Goal: Task Accomplishment & Management: Manage account settings

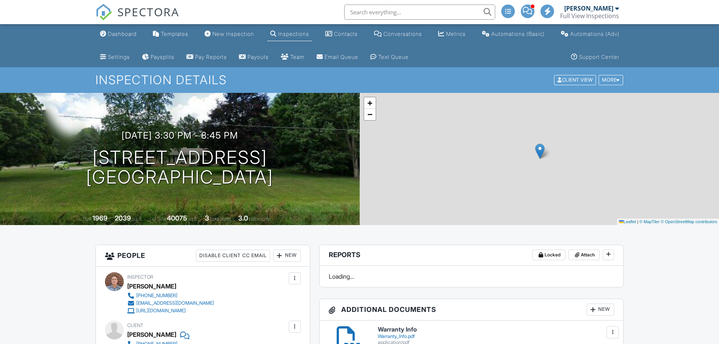
click at [122, 31] on div "Dashboard" at bounding box center [122, 34] width 29 height 6
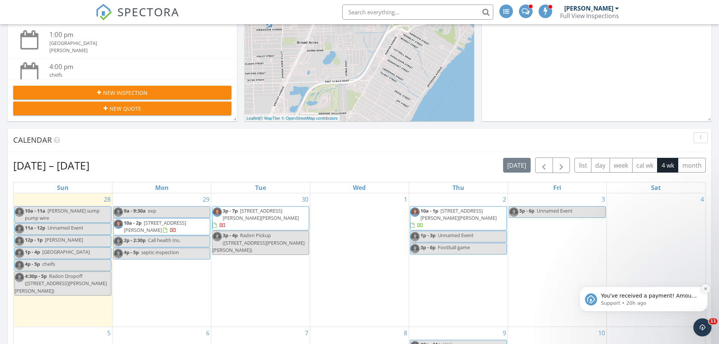
click at [705, 286] on button "Dismiss notification" at bounding box center [705, 289] width 10 height 10
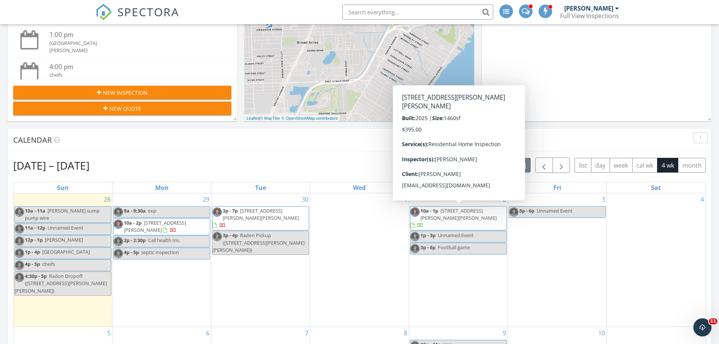
drag, startPoint x: 471, startPoint y: 208, endPoint x: 597, endPoint y: 123, distance: 152.5
click at [597, 123] on div "Today Michael Ross 10:00 am Larrys sump pump wire Michael Ross 11:00 am Michael…" at bounding box center [359, 276] width 719 height 762
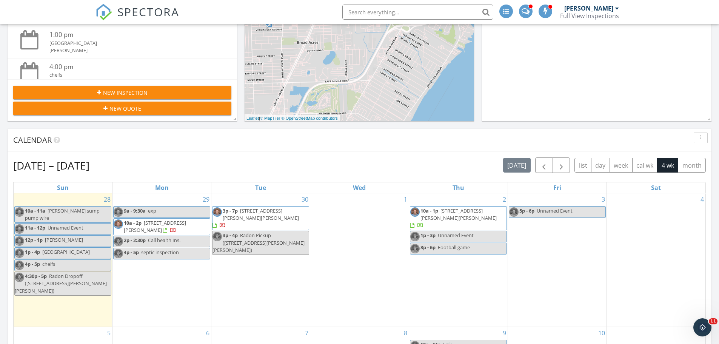
click at [568, 249] on div "3 5p - 6p Unnamed Event" at bounding box center [557, 259] width 98 height 133
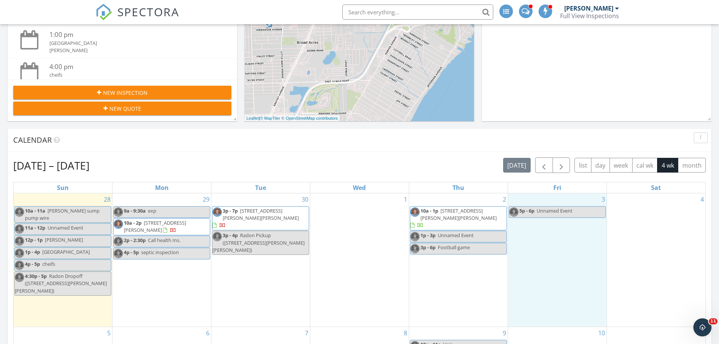
click at [578, 122] on div "Today Michael Ross 10:00 am Larrys sump pump wire Michael Ross 11:00 am Michael…" at bounding box center [359, 276] width 719 height 762
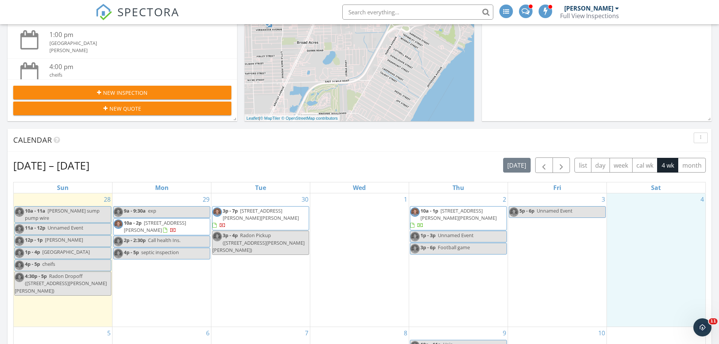
click at [636, 232] on div "4" at bounding box center [656, 259] width 98 height 133
click at [536, 135] on div "Calendar" at bounding box center [353, 139] width 681 height 11
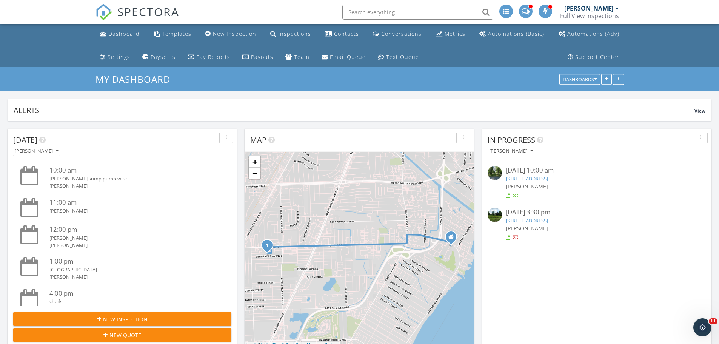
click at [548, 176] on link "3189 Comboni Way, Monroe, MI 48162" at bounding box center [527, 178] width 42 height 7
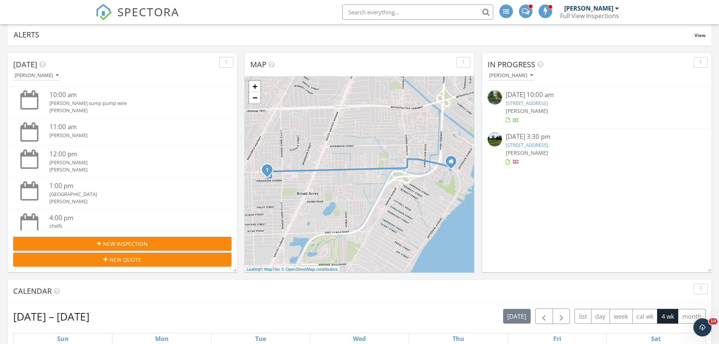
click at [548, 102] on link "3189 Comboni Way, Monroe, MI 48162" at bounding box center [527, 103] width 42 height 7
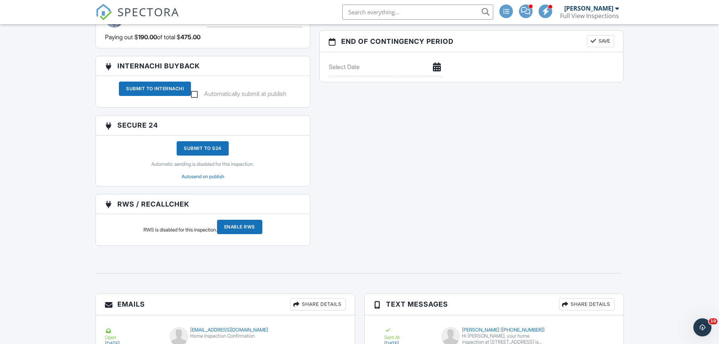
scroll to position [868, 0]
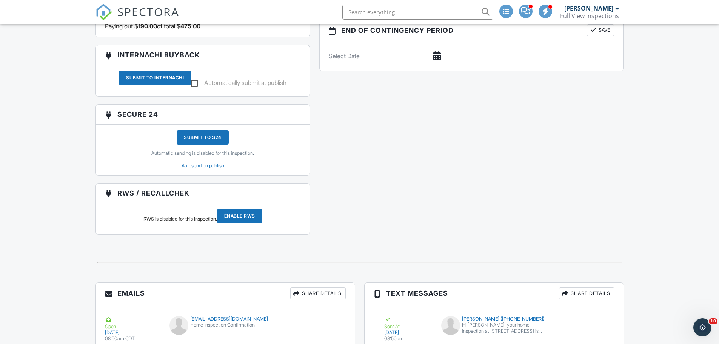
click at [151, 85] on div "Submit To InterNACHI" at bounding box center [155, 78] width 72 height 14
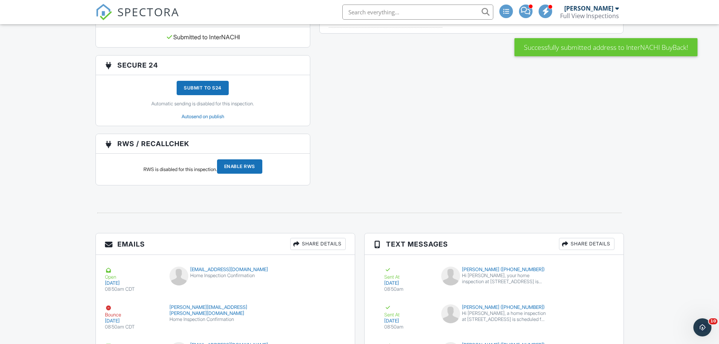
click at [251, 171] on input "Enable RWS" at bounding box center [239, 166] width 45 height 14
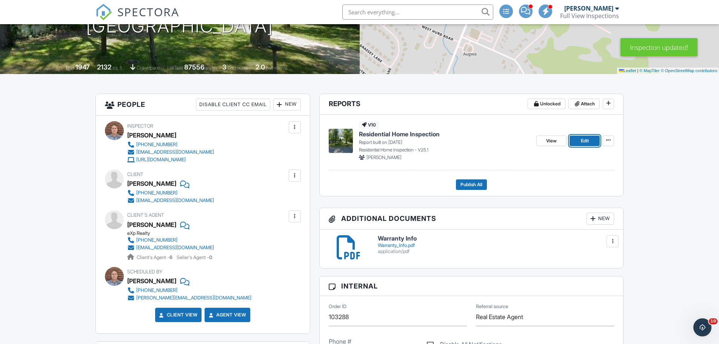
click at [582, 139] on span "Edit" at bounding box center [585, 141] width 8 height 8
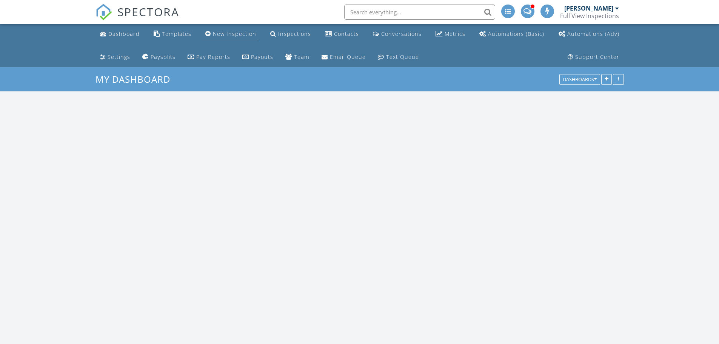
scroll to position [774, 731]
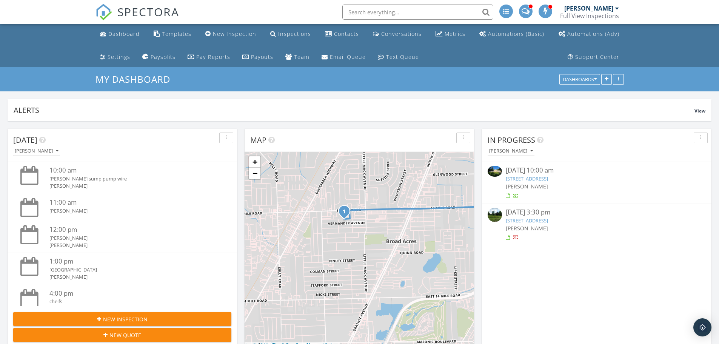
click at [170, 35] on div "Templates" at bounding box center [176, 33] width 29 height 7
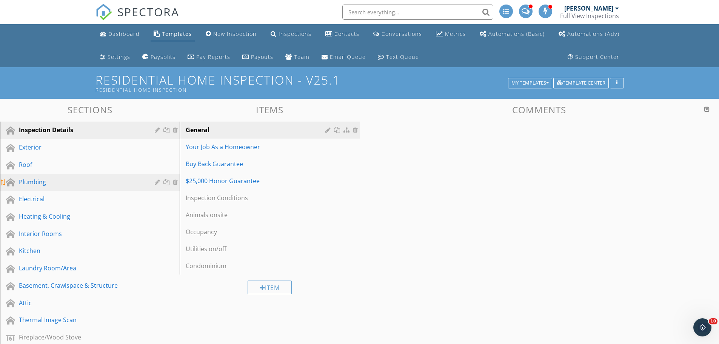
click at [54, 180] on div "Plumbing" at bounding box center [81, 181] width 125 height 9
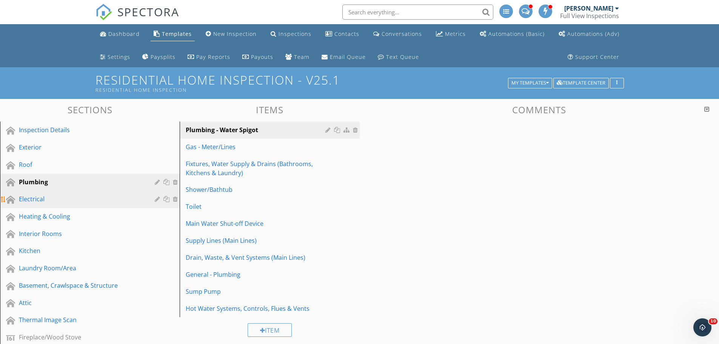
click at [54, 193] on link "Electrical" at bounding box center [90, 199] width 177 height 17
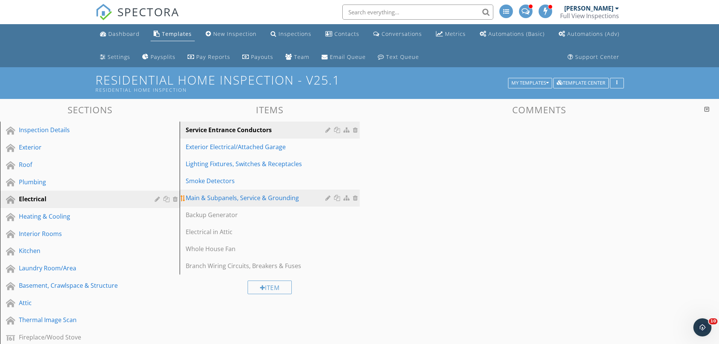
click at [232, 194] on div "Main & Subpanels, Service & Grounding" at bounding box center [257, 197] width 142 height 9
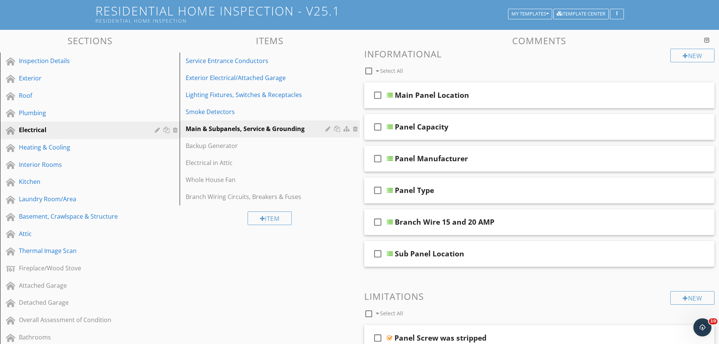
scroll to position [75, 0]
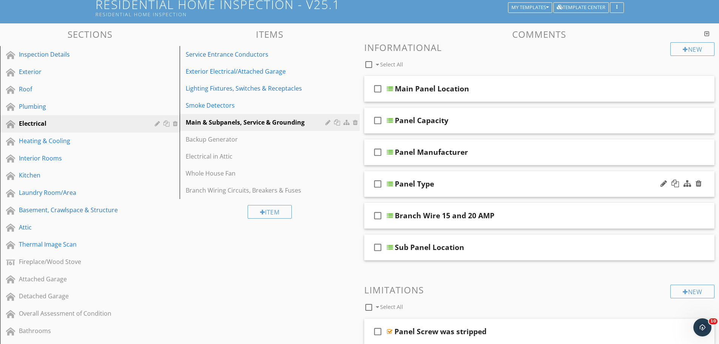
click at [442, 184] on div "Panel Type" at bounding box center [520, 183] width 251 height 9
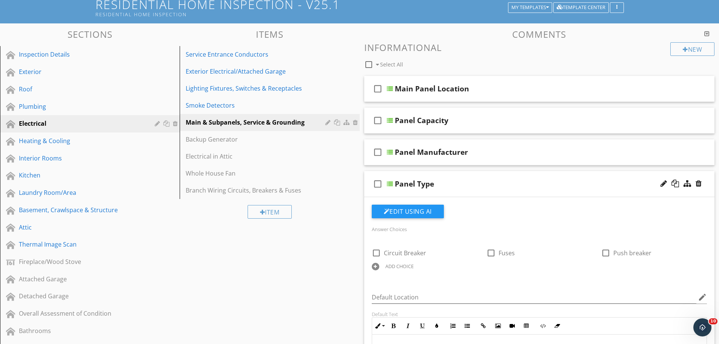
click at [442, 184] on div "Panel Type" at bounding box center [520, 183] width 251 height 9
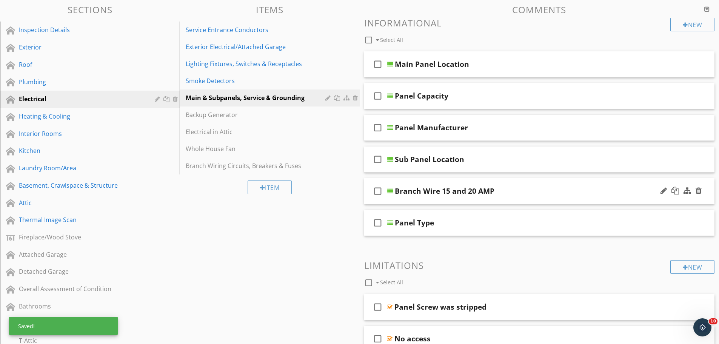
scroll to position [113, 0]
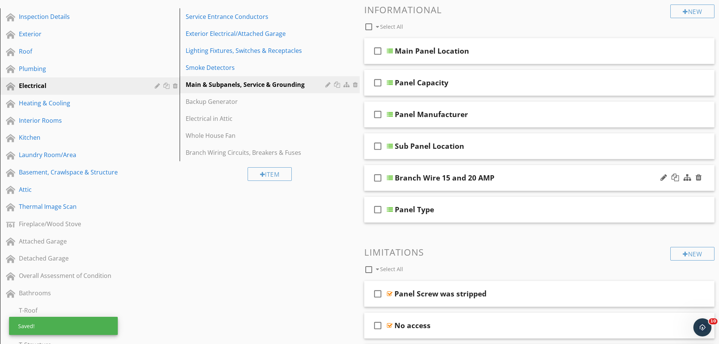
click at [518, 177] on div "Branch Wire 15 and 20 AMP" at bounding box center [520, 177] width 251 height 9
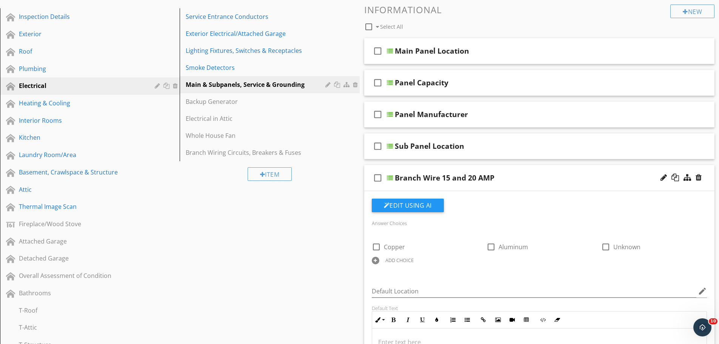
click at [518, 177] on div "Branch Wire 15 and 20 AMP" at bounding box center [520, 177] width 251 height 9
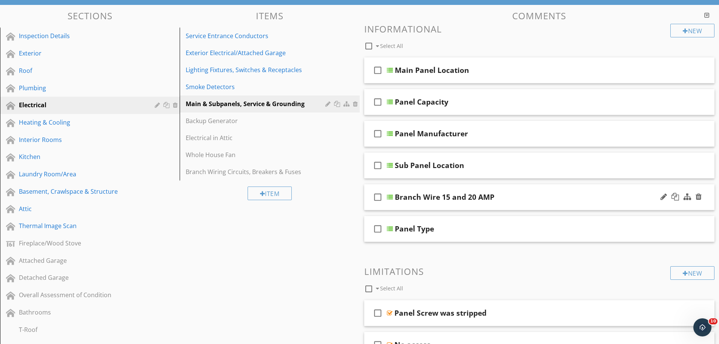
scroll to position [75, 0]
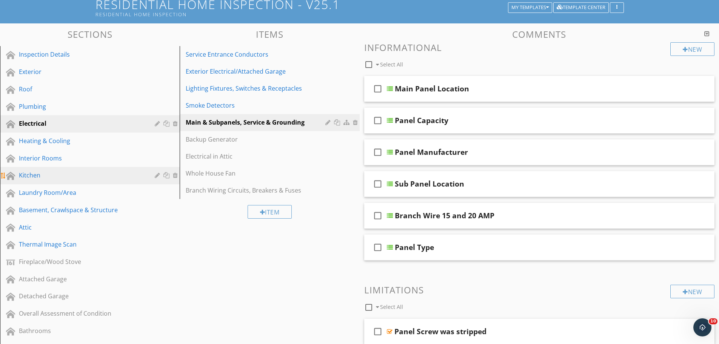
click at [68, 178] on div "Kitchen" at bounding box center [81, 175] width 125 height 9
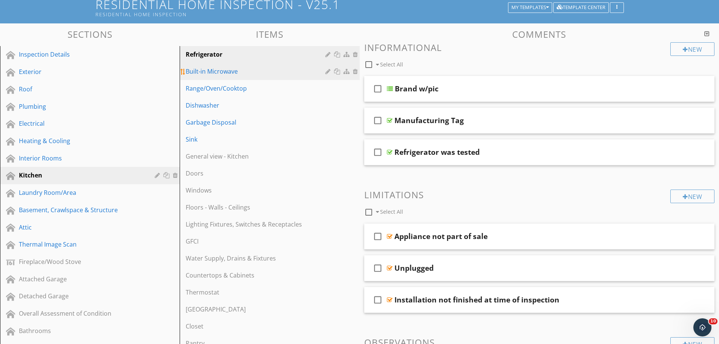
click at [220, 72] on div "Built-in Microwave" at bounding box center [257, 71] width 142 height 9
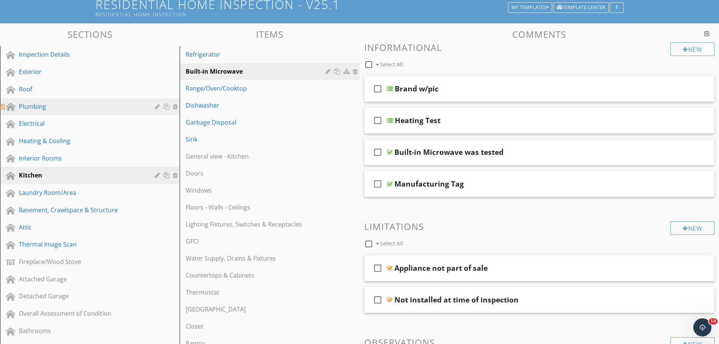
click at [83, 106] on div "Plumbing" at bounding box center [81, 106] width 125 height 9
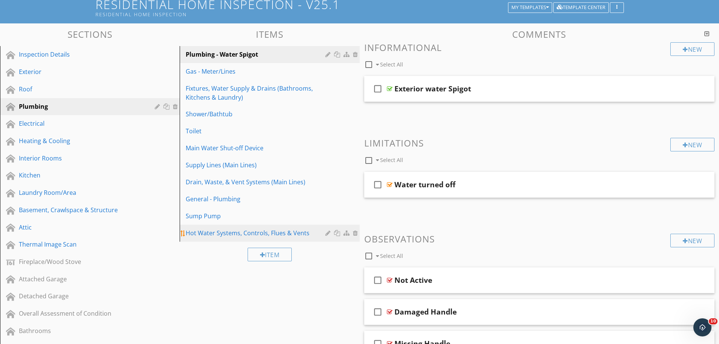
click at [238, 227] on link "Hot Water Systems, Controls, Flues & Vents" at bounding box center [270, 233] width 177 height 17
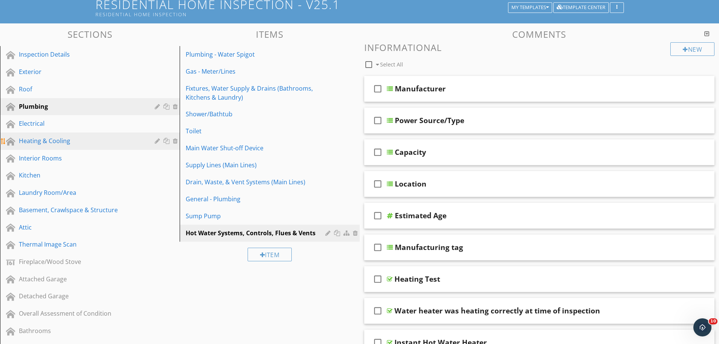
click at [62, 138] on div "Heating & Cooling" at bounding box center [81, 140] width 125 height 9
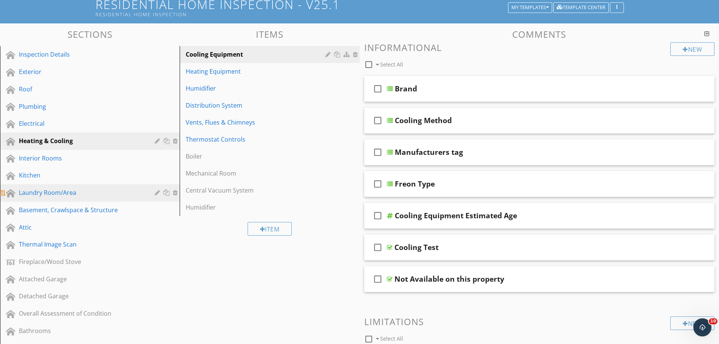
click at [60, 192] on div "Laundry Room/Area" at bounding box center [81, 192] width 125 height 9
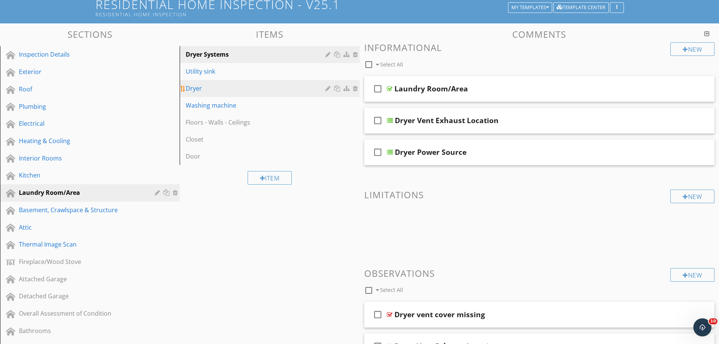
click at [236, 92] on div "Dryer" at bounding box center [257, 88] width 142 height 9
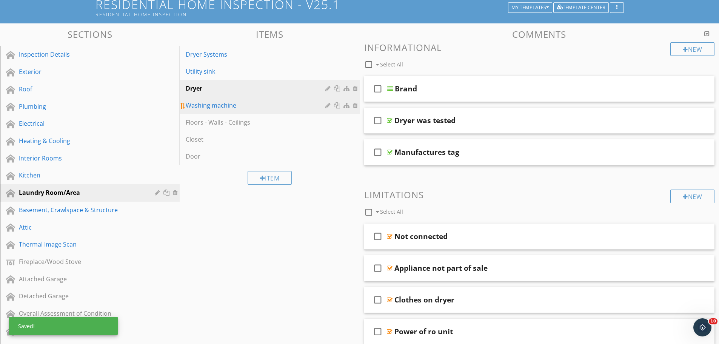
click at [230, 104] on div "Washing machine" at bounding box center [257, 105] width 142 height 9
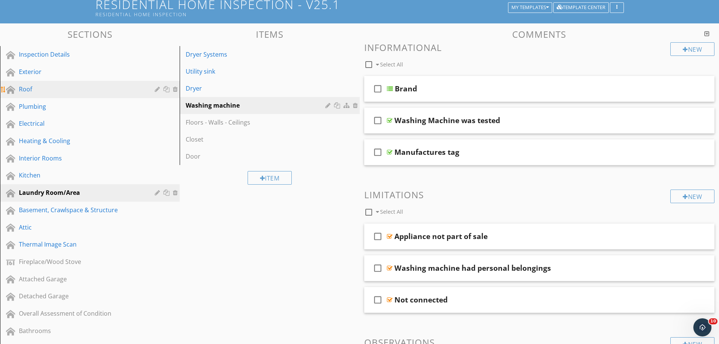
click at [43, 91] on div "Roof" at bounding box center [81, 89] width 125 height 9
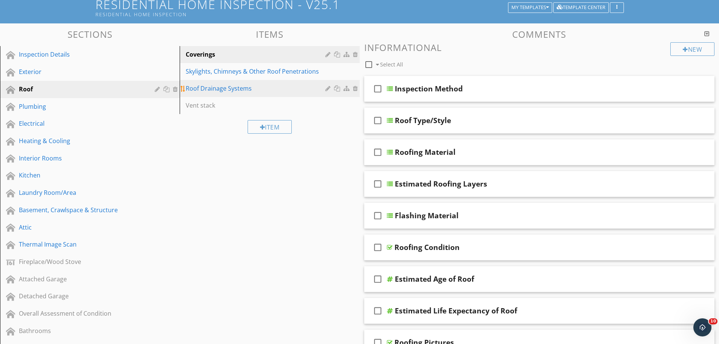
click at [202, 85] on div "Roof Drainage Systems" at bounding box center [257, 88] width 142 height 9
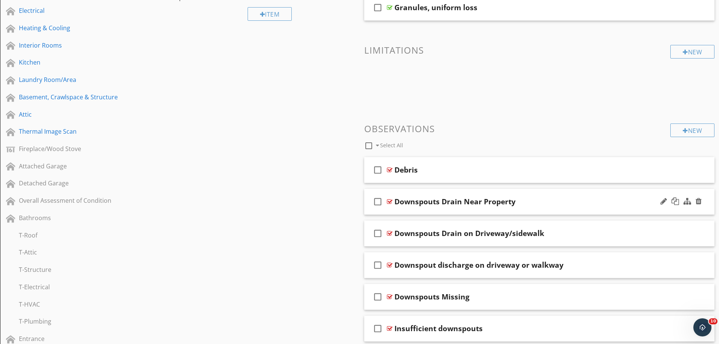
scroll to position [189, 0]
click at [545, 198] on div "Downspouts Drain Near Property" at bounding box center [519, 201] width 251 height 9
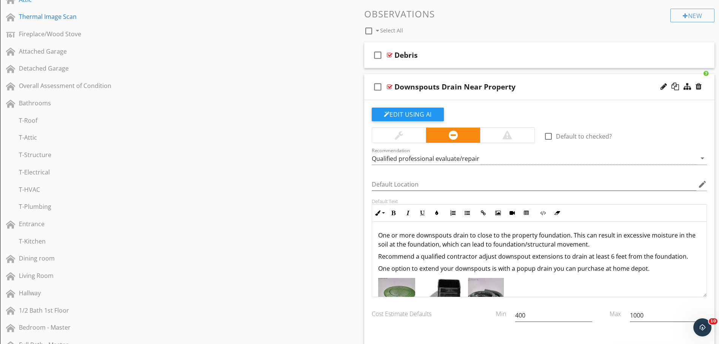
scroll to position [340, 0]
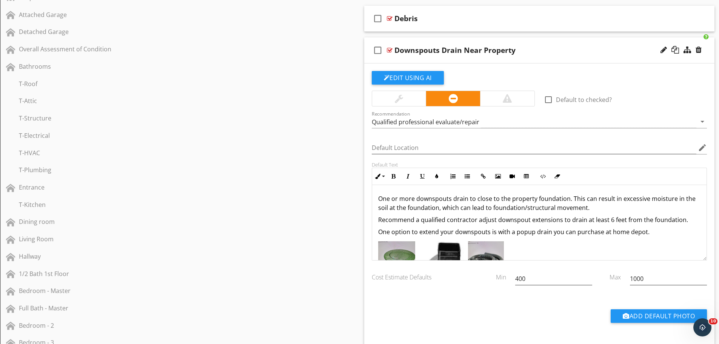
click at [379, 198] on p "One or more downspouts drain to close to the property foundation. This can resu…" at bounding box center [539, 203] width 323 height 18
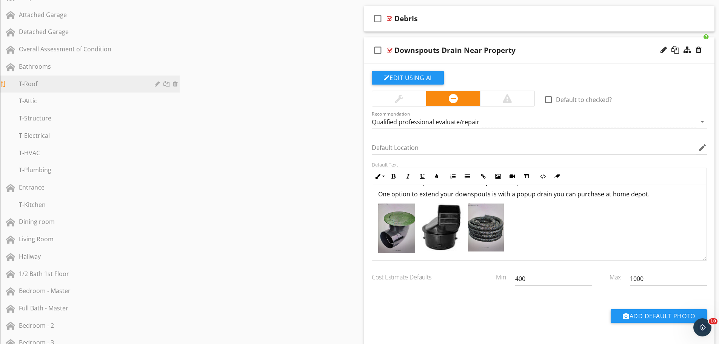
scroll to position [75, 0]
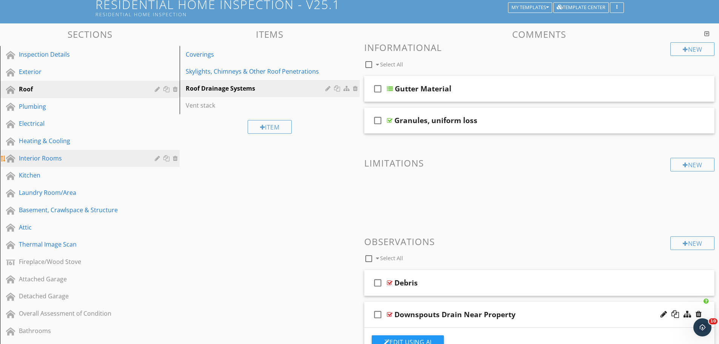
click at [69, 152] on link "Interior Rooms" at bounding box center [90, 158] width 177 height 17
type textarea "<p>Downspouts drain to close to the property foundation. This can result in exc…"
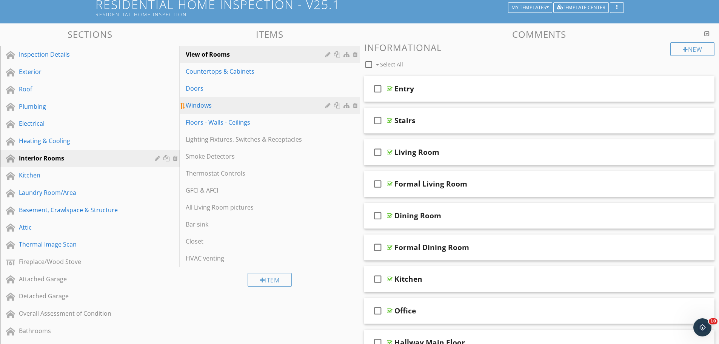
click at [271, 105] on div "Windows" at bounding box center [257, 105] width 142 height 9
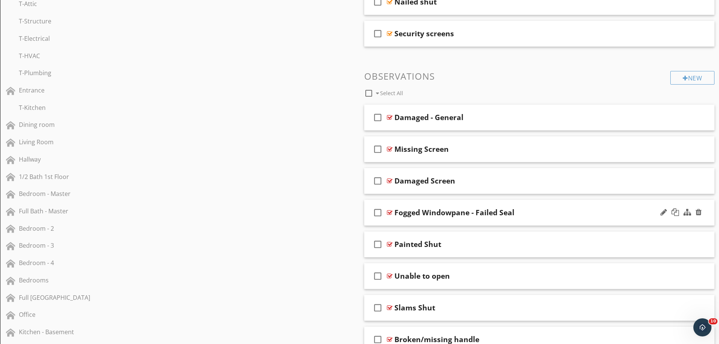
scroll to position [453, 0]
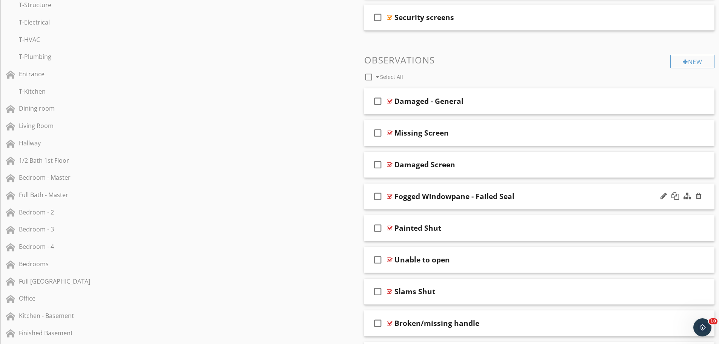
click at [565, 200] on div "Fogged Windowpane - Failed Seal" at bounding box center [519, 196] width 251 height 9
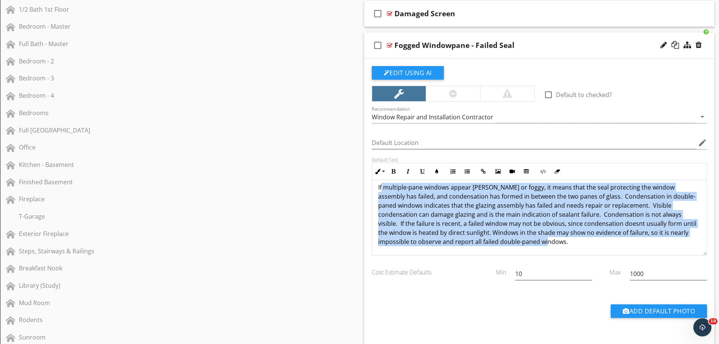
scroll to position [0, 0]
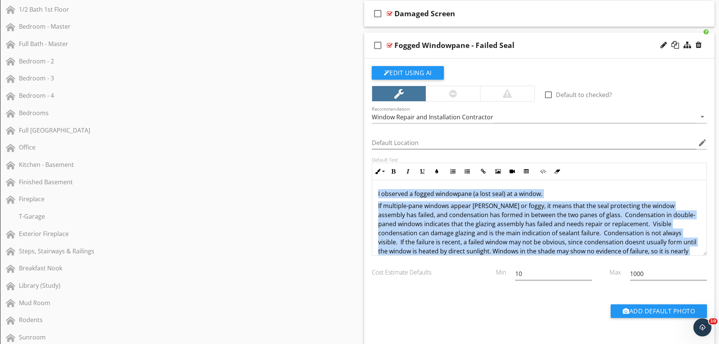
drag, startPoint x: 531, startPoint y: 242, endPoint x: 375, endPoint y: 185, distance: 166.3
click at [375, 185] on div "I observed a fogged windowpane (a lost seal) at a window. If multiple-pane wind…" at bounding box center [539, 227] width 335 height 94
click at [384, 171] on button "Inline Style" at bounding box center [379, 171] width 14 height 14
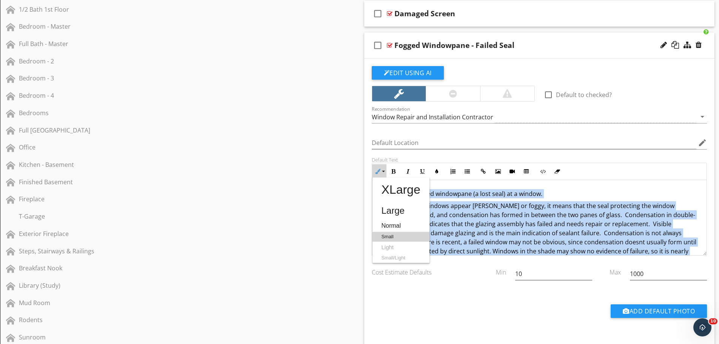
click at [399, 233] on link "Small" at bounding box center [400, 237] width 57 height 10
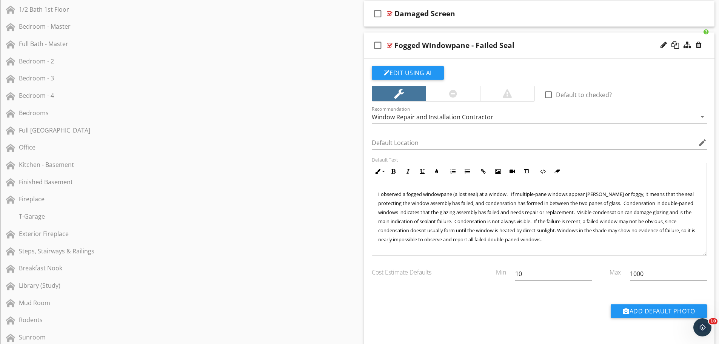
click at [563, 241] on p "I observed a fogged windowpane (a lost seal) at a window. If multiple-pane wind…" at bounding box center [539, 216] width 323 height 54
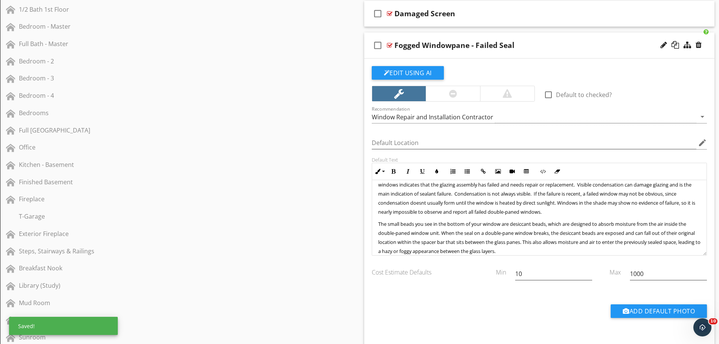
scroll to position [37, 0]
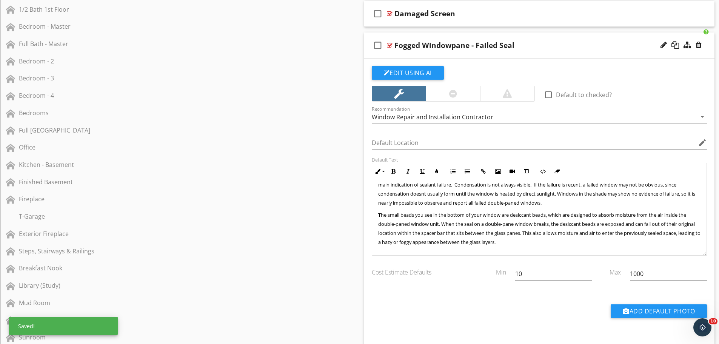
drag, startPoint x: 544, startPoint y: 248, endPoint x: 369, endPoint y: 215, distance: 177.9
click at [369, 215] on div "Default Text Inline Style XLarge Large Normal Small Light Small/Light Bold Ital…" at bounding box center [539, 206] width 345 height 99
click at [384, 170] on button "Inline Style" at bounding box center [379, 171] width 14 height 14
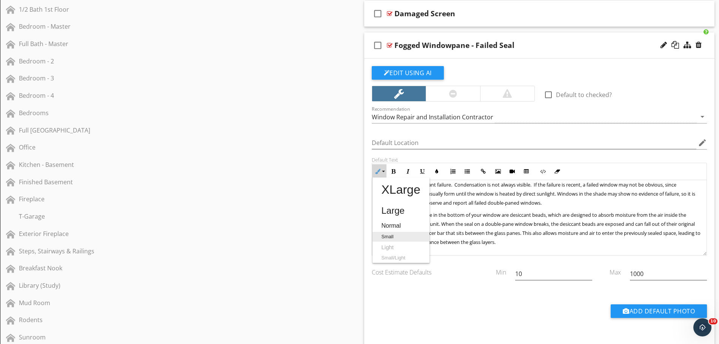
click at [395, 238] on link "Small" at bounding box center [400, 237] width 57 height 10
click at [550, 244] on p "The small beads you see in the bottom of your window are desiccant beads, which…" at bounding box center [539, 228] width 323 height 36
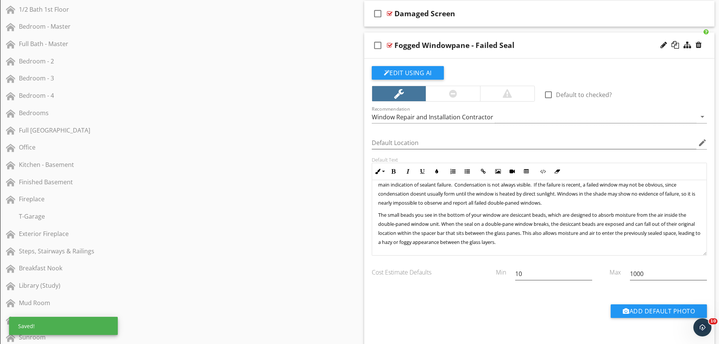
click at [572, 241] on p "The small beads you see in the bottom of your window are desiccant beads, which…" at bounding box center [539, 228] width 323 height 36
click at [559, 45] on div "Fogged Windowpane - Failed Seal" at bounding box center [519, 45] width 251 height 9
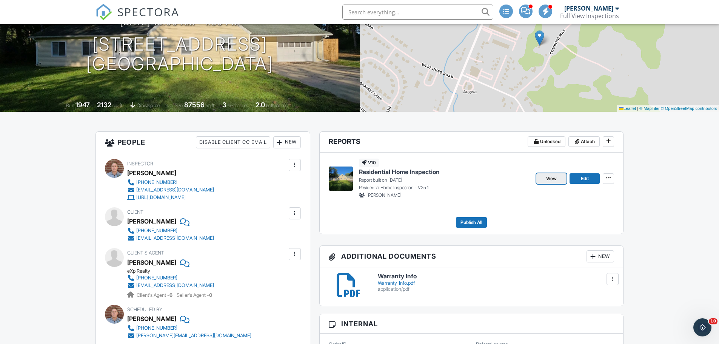
click at [559, 179] on link "View" at bounding box center [551, 178] width 30 height 11
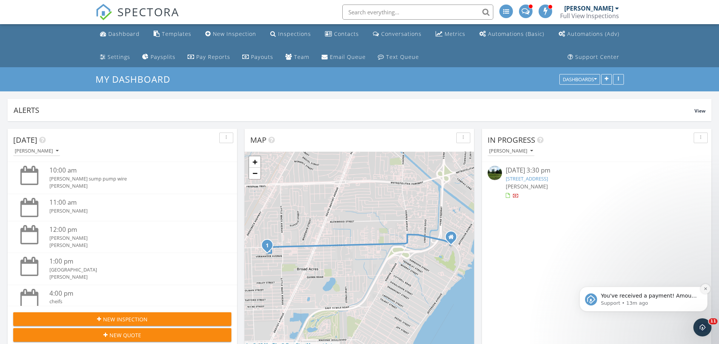
click at [708, 289] on button "Dismiss notification" at bounding box center [705, 289] width 10 height 10
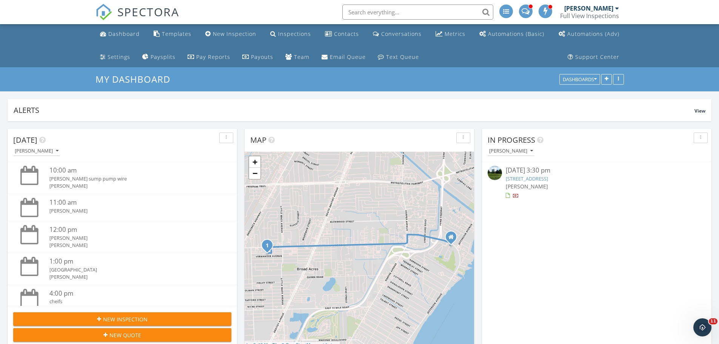
click at [548, 176] on link "[STREET_ADDRESS]" at bounding box center [527, 178] width 42 height 7
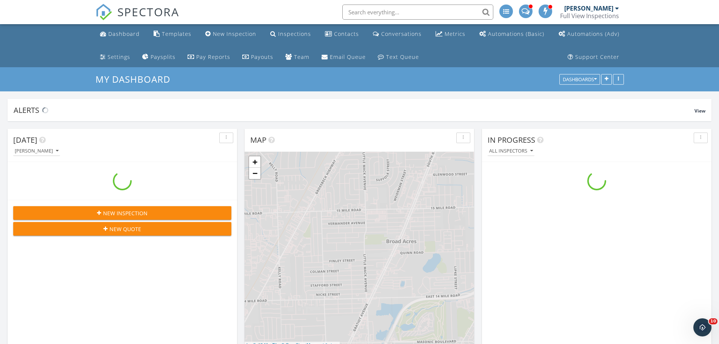
scroll to position [774, 731]
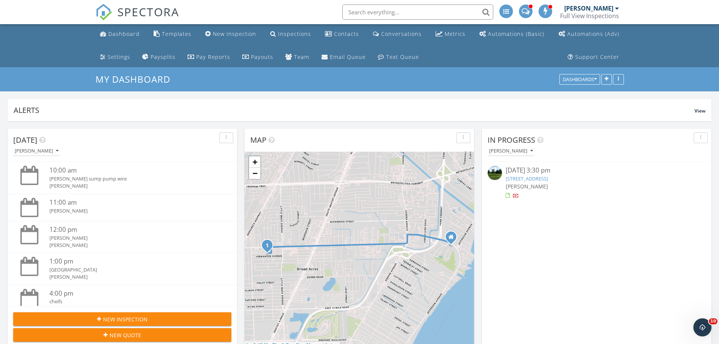
click at [548, 178] on link "5417 Irish Rd, Grand Blanc, MI 48439" at bounding box center [527, 178] width 42 height 7
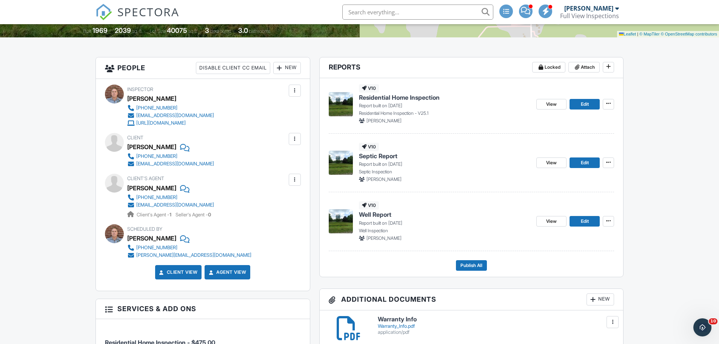
scroll to position [151, 0]
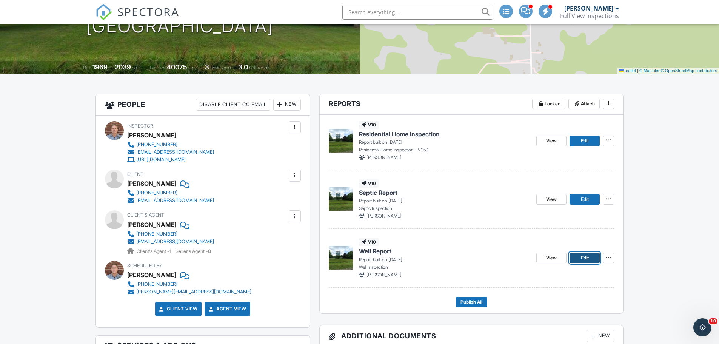
click at [579, 259] on link "Edit" at bounding box center [584, 257] width 30 height 11
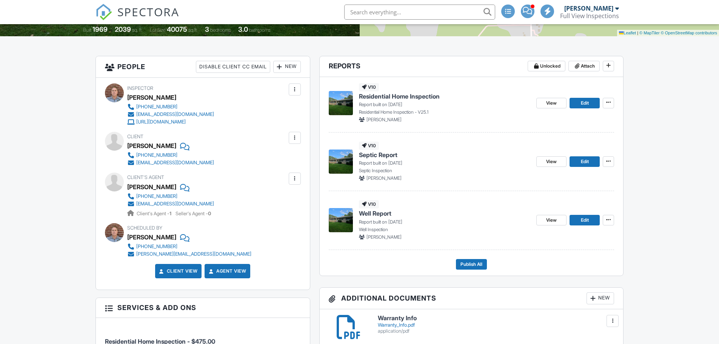
scroll to position [189, 0]
click at [581, 160] on span "Edit" at bounding box center [585, 162] width 8 height 8
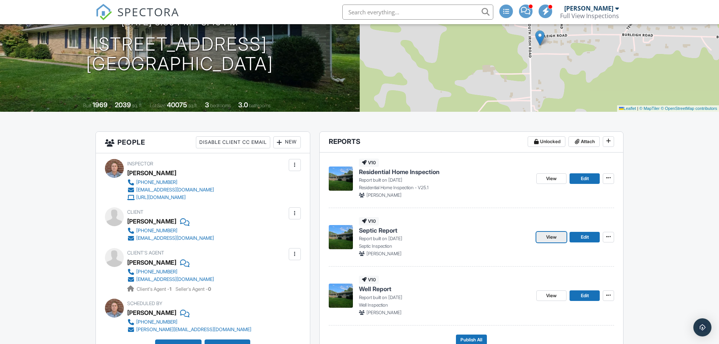
click at [557, 238] on span "View" at bounding box center [551, 237] width 11 height 8
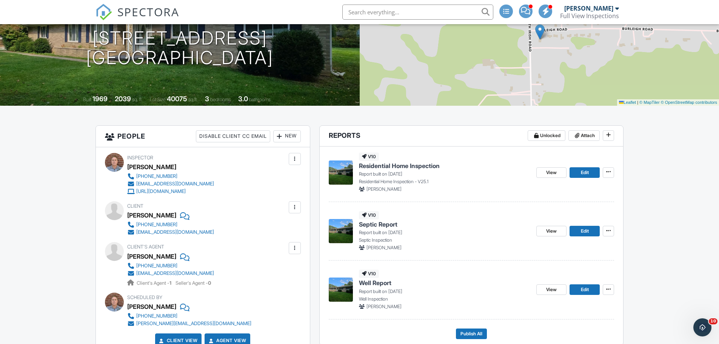
scroll to position [151, 0]
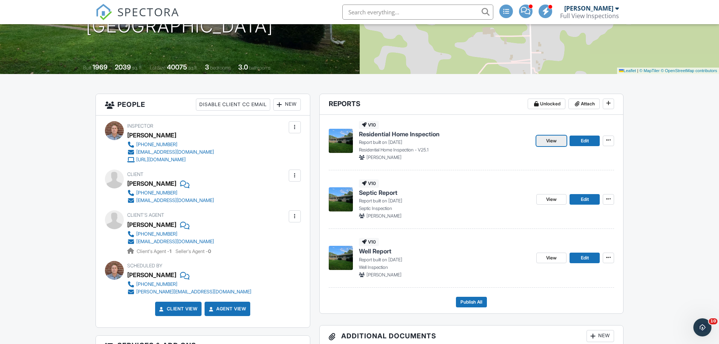
click at [550, 143] on span "View" at bounding box center [551, 141] width 11 height 8
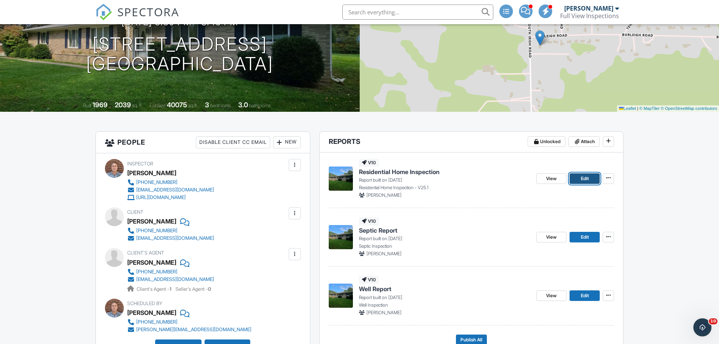
click at [580, 177] on link "Edit" at bounding box center [584, 178] width 30 height 11
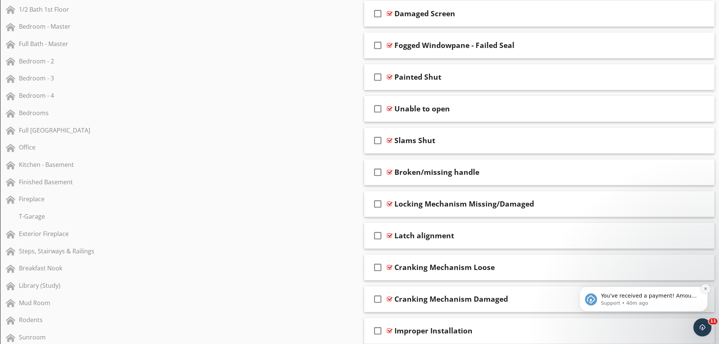
click at [706, 290] on icon "Dismiss notification" at bounding box center [705, 288] width 4 height 4
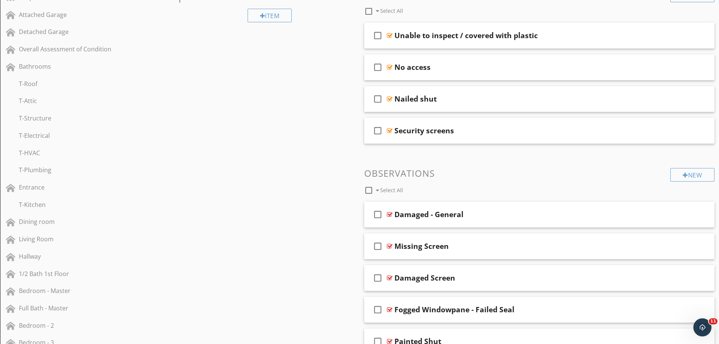
scroll to position [75, 0]
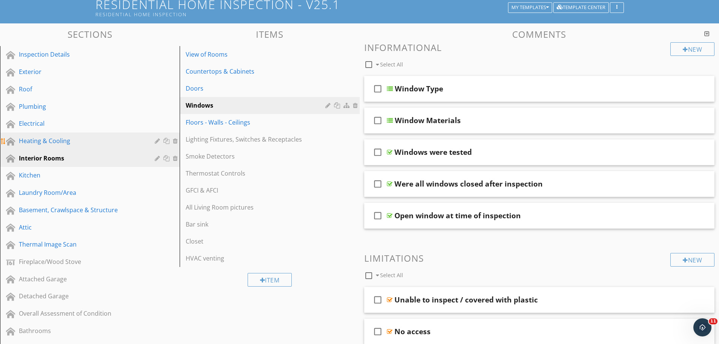
click at [46, 143] on div "Heating & Cooling" at bounding box center [81, 140] width 125 height 9
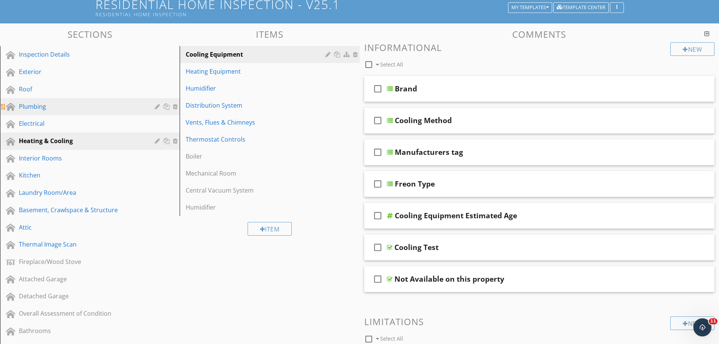
click at [60, 108] on div "Plumbing" at bounding box center [81, 106] width 125 height 9
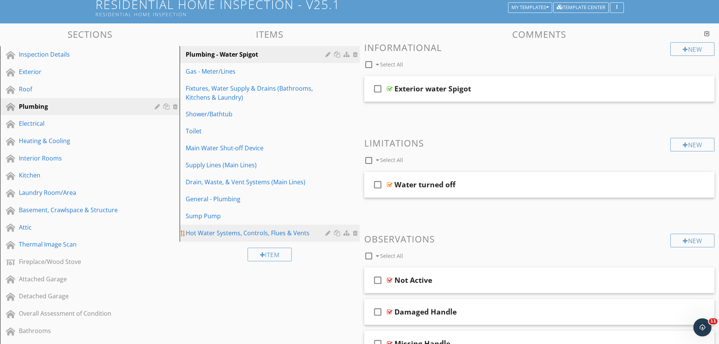
click at [242, 229] on div "Hot Water Systems, Controls, Flues & Vents" at bounding box center [257, 232] width 142 height 9
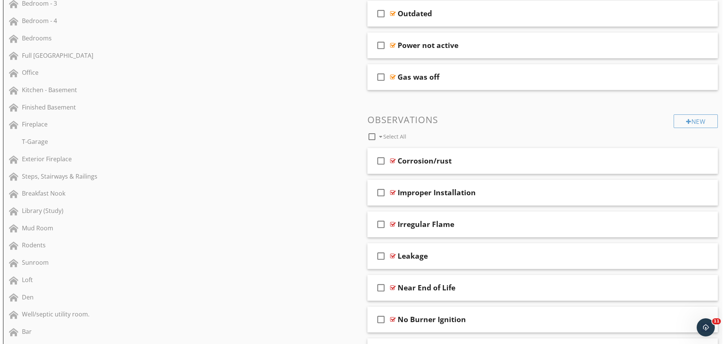
scroll to position [679, 0]
click at [691, 122] on div "New" at bounding box center [692, 121] width 44 height 14
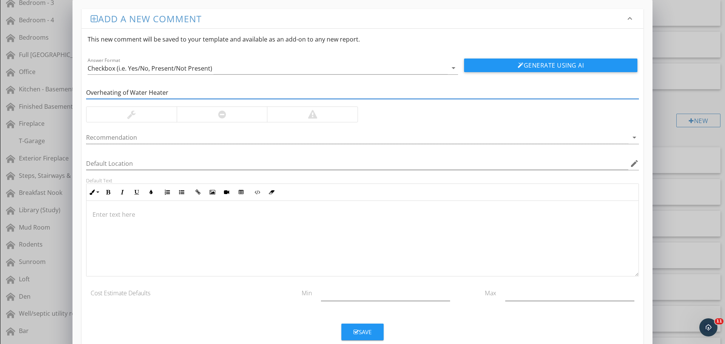
type input "Overheating of Water Heater"
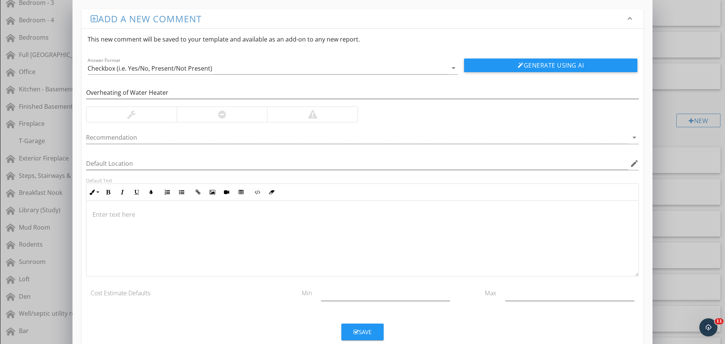
click at [234, 114] on div at bounding box center [222, 114] width 91 height 15
click at [152, 219] on p at bounding box center [362, 214] width 540 height 9
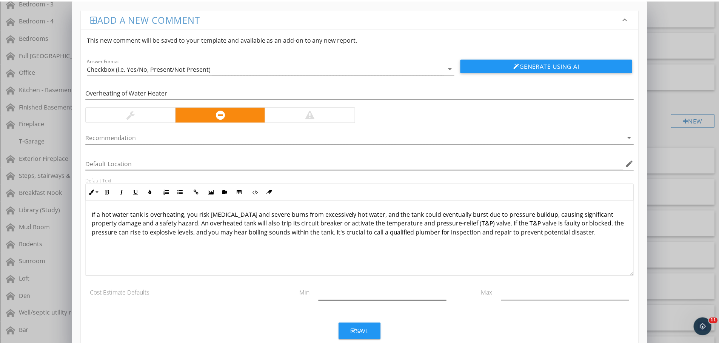
scroll to position [0, 0]
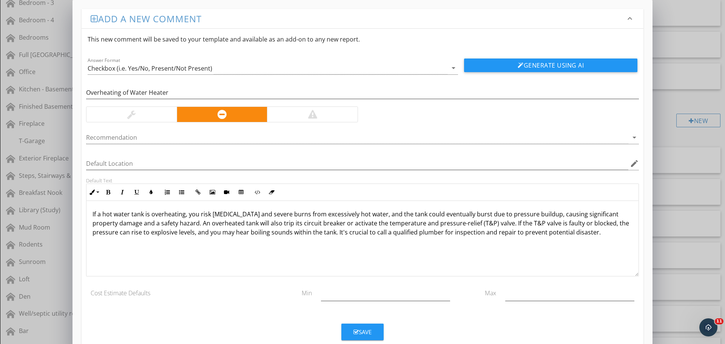
click at [359, 324] on button "Save" at bounding box center [362, 331] width 42 height 17
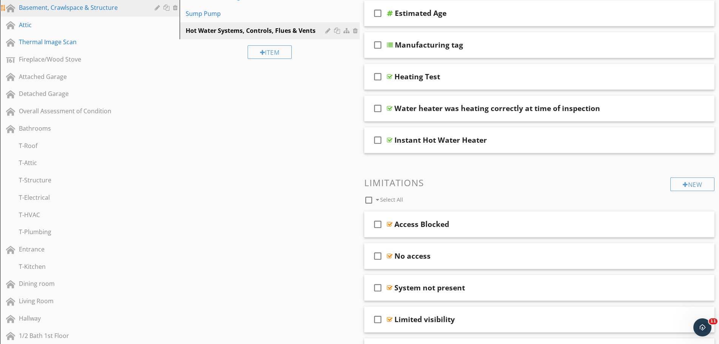
scroll to position [264, 0]
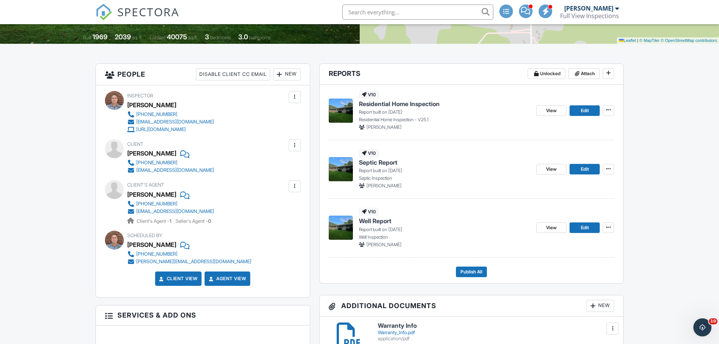
scroll to position [189, 0]
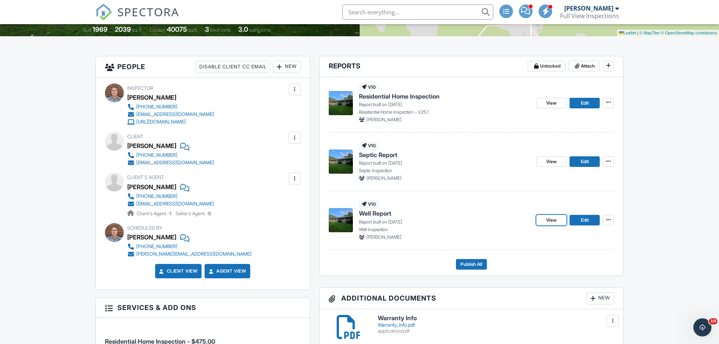
click at [557, 218] on span "View" at bounding box center [551, 220] width 11 height 8
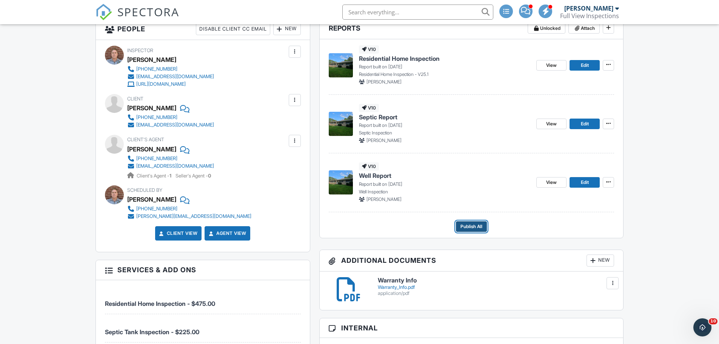
click at [470, 226] on span "Publish All" at bounding box center [471, 227] width 22 height 8
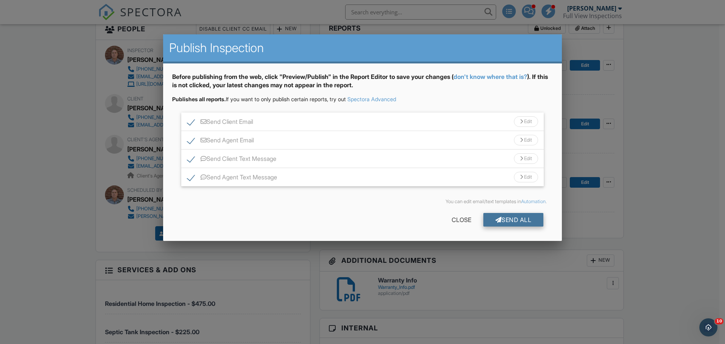
click at [512, 217] on div "Send All" at bounding box center [513, 220] width 60 height 14
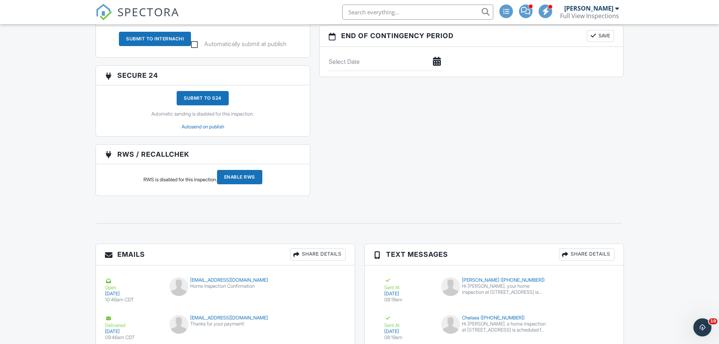
scroll to position [906, 0]
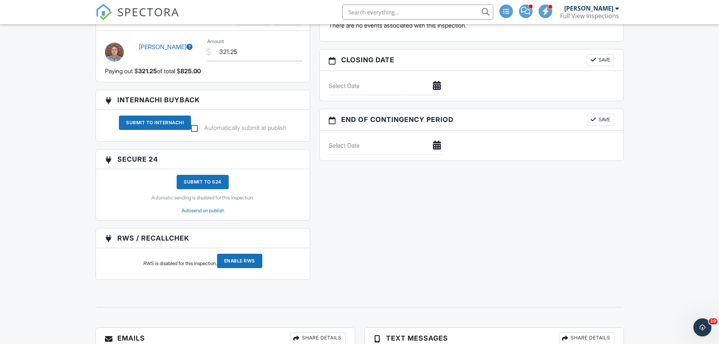
click at [158, 130] on div "Submit To InterNACHI" at bounding box center [155, 122] width 72 height 14
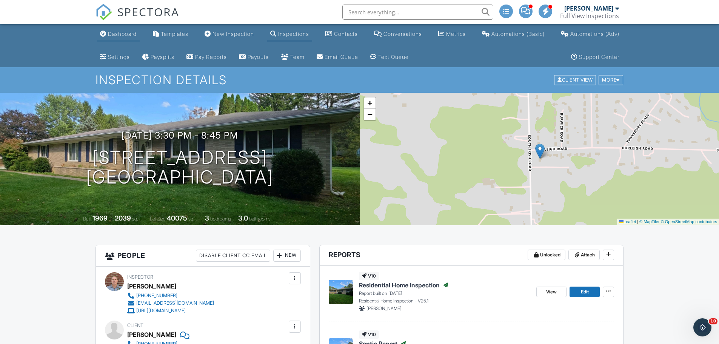
click at [122, 31] on div "Dashboard" at bounding box center [122, 34] width 29 height 6
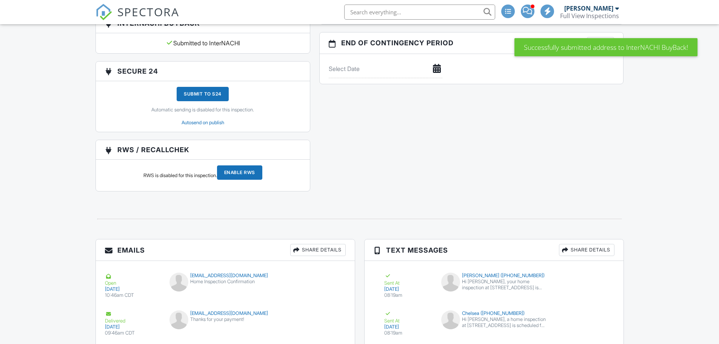
scroll to position [1093, 0]
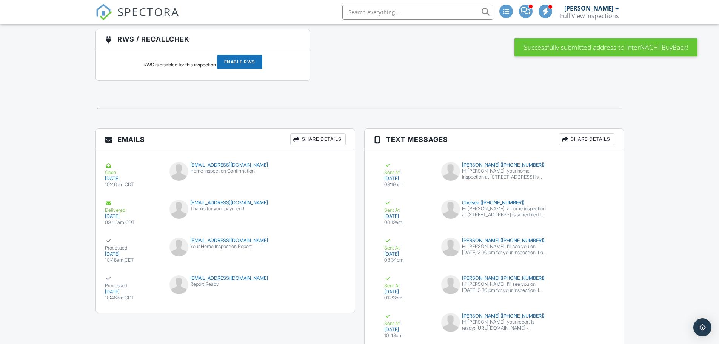
click at [252, 69] on input "Enable RWS" at bounding box center [239, 62] width 45 height 14
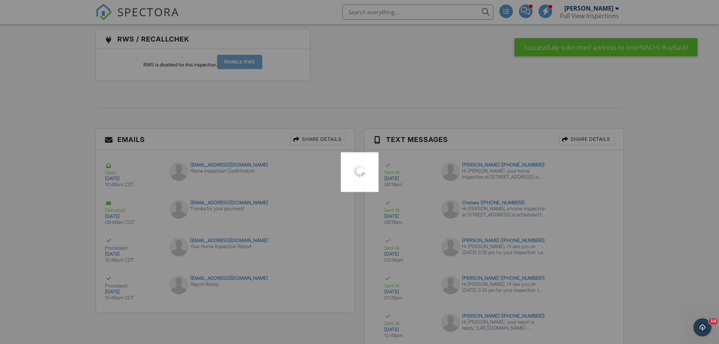
scroll to position [0, 0]
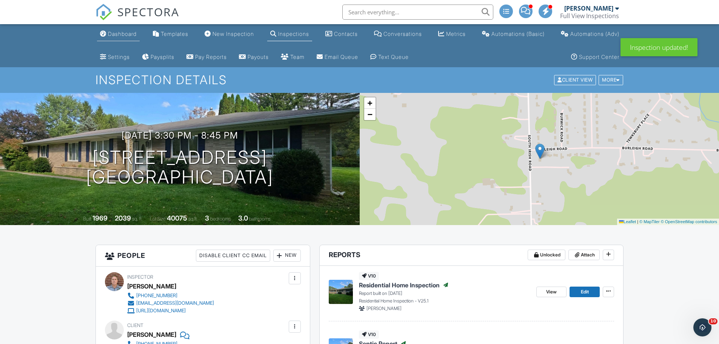
click at [126, 37] on link "Dashboard" at bounding box center [118, 34] width 43 height 14
